Goal: Find specific page/section: Find specific page/section

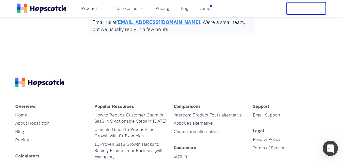
scroll to position [2484, 0]
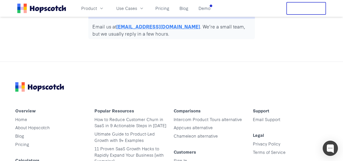
drag, startPoint x: 87, startPoint y: 322, endPoint x: 346, endPoint y: 360, distance: 261.8
drag, startPoint x: 22, startPoint y: 375, endPoint x: 28, endPoint y: 308, distance: 66.6
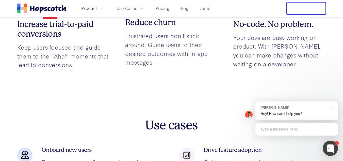
scroll to position [444, 0]
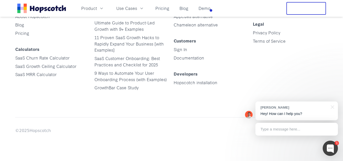
scroll to position [2599, 0]
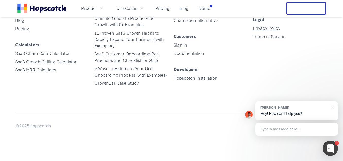
click at [271, 31] on link "Privacy Policy" at bounding box center [266, 28] width 27 height 6
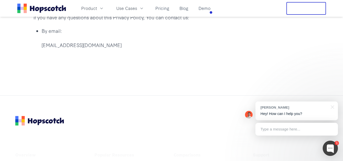
scroll to position [3656, 0]
